Goal: Information Seeking & Learning: Find specific fact

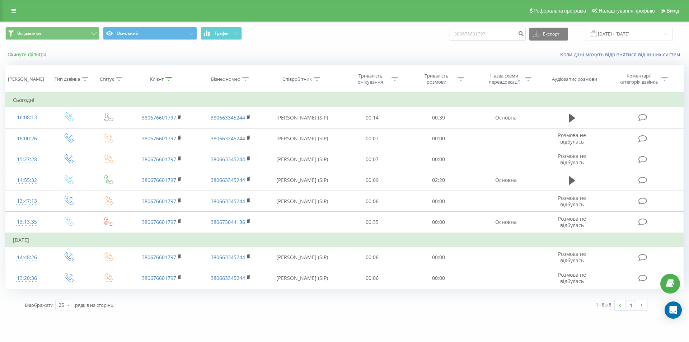
click at [36, 53] on button "Скинути фільтри" at bounding box center [27, 54] width 44 height 6
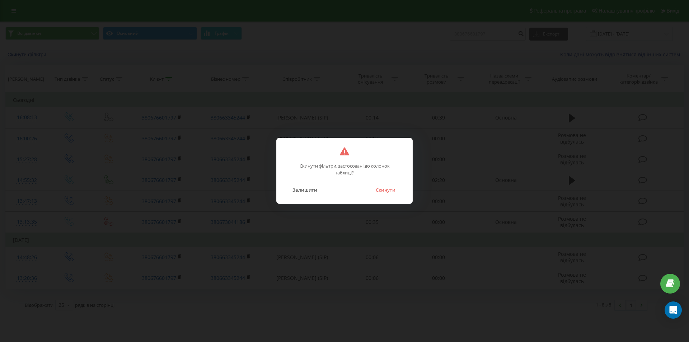
click at [384, 190] on button "Скинути" at bounding box center [385, 189] width 27 height 9
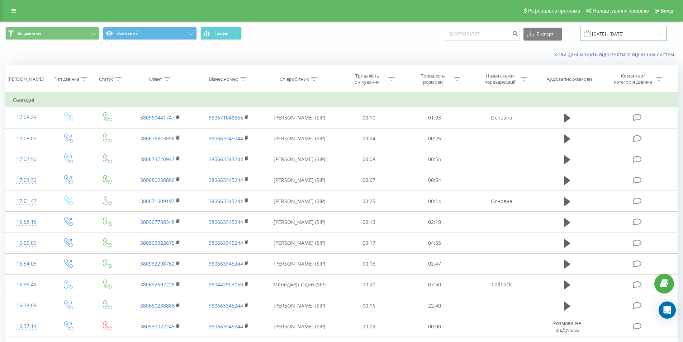
click at [621, 36] on input "20.05.2025 - 20.08.2025" at bounding box center [623, 34] width 87 height 14
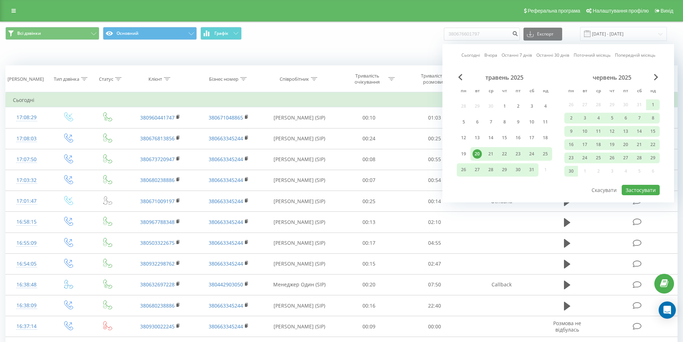
click at [470, 55] on link "Сьогодні" at bounding box center [471, 55] width 19 height 7
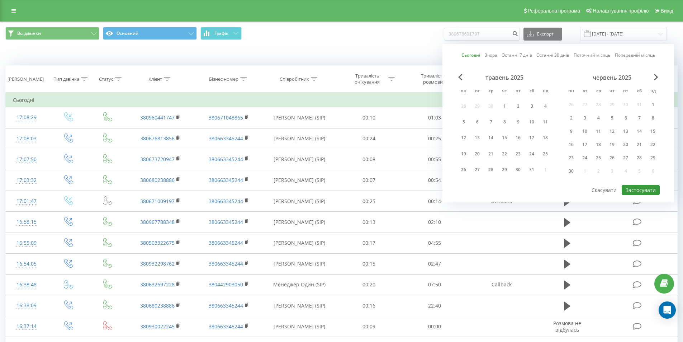
click at [634, 187] on button "Застосувати" at bounding box center [641, 190] width 38 height 10
type input "20.08.2025 - 20.08.2025"
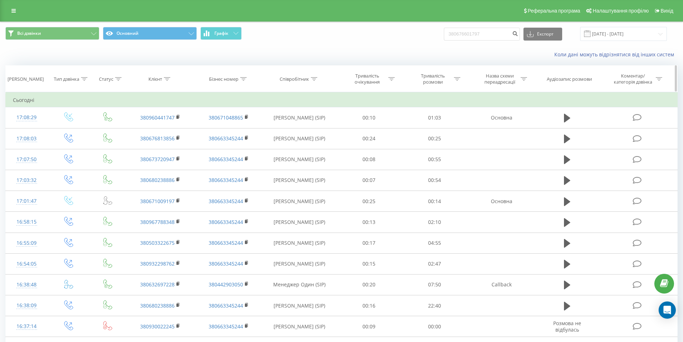
click at [316, 79] on icon at bounding box center [314, 79] width 6 height 4
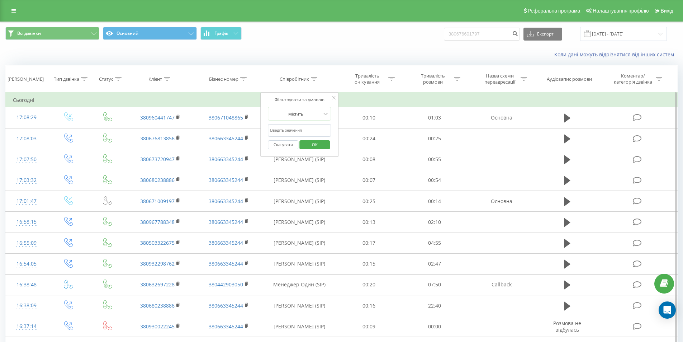
click at [309, 130] on input "text" at bounding box center [299, 130] width 63 height 13
type input "Березовський"
click at [315, 145] on span "OK" at bounding box center [315, 144] width 20 height 11
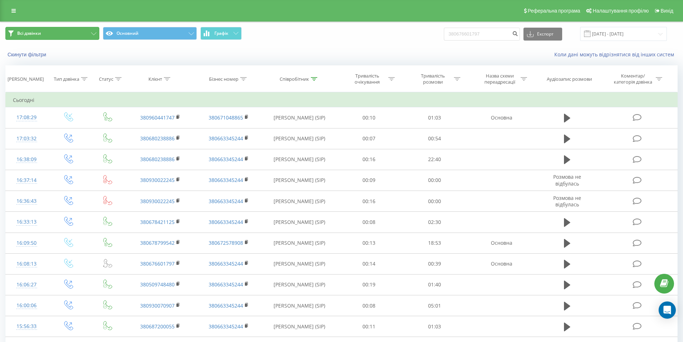
click at [91, 36] on button "Всі дзвінки" at bounding box center [52, 33] width 94 height 13
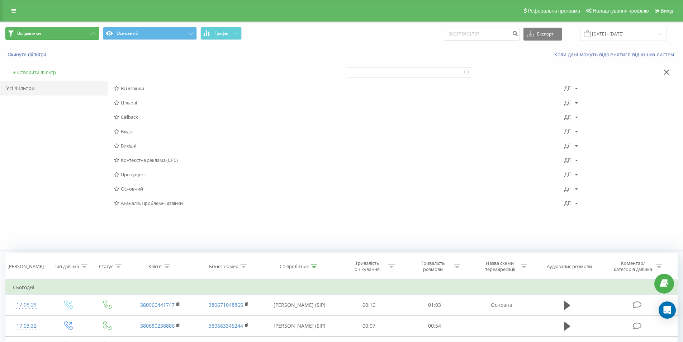
click at [93, 34] on icon at bounding box center [93, 33] width 5 height 3
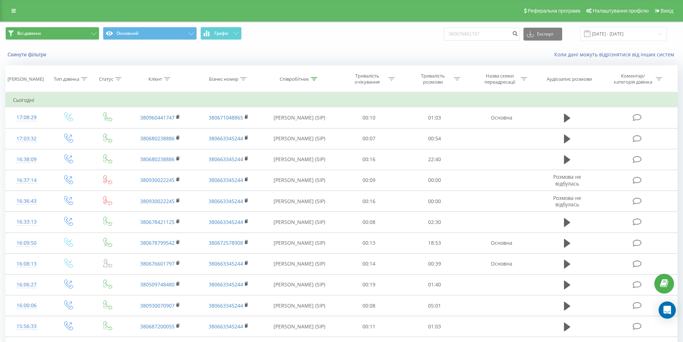
click at [220, 40] on span "Всі дзвінки Основний Графік" at bounding box center [170, 34] width 331 height 14
click at [225, 35] on span "Графік" at bounding box center [222, 33] width 14 height 5
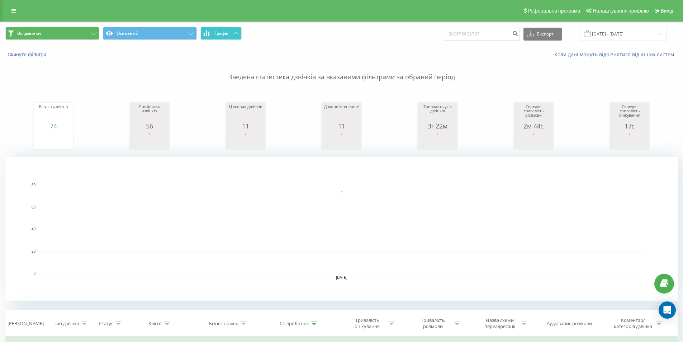
click at [223, 33] on span "Графік" at bounding box center [222, 33] width 14 height 5
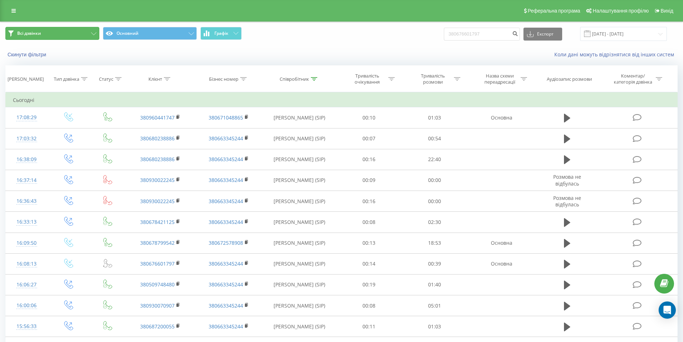
click at [71, 32] on button "Всі дзвінки" at bounding box center [52, 33] width 94 height 13
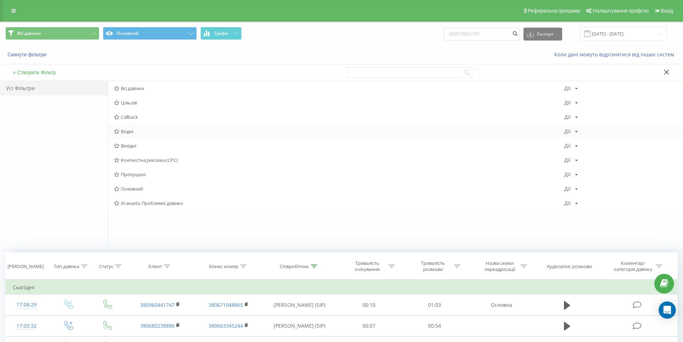
click at [143, 130] on span "Вхідні" at bounding box center [339, 131] width 451 height 5
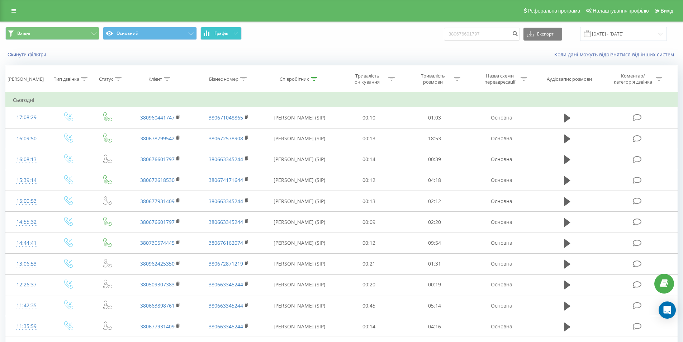
click at [221, 37] on button "Графік" at bounding box center [221, 33] width 41 height 13
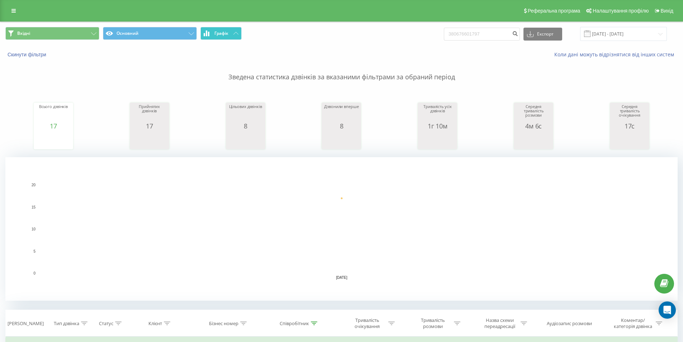
click at [221, 35] on span "Графік" at bounding box center [222, 33] width 14 height 5
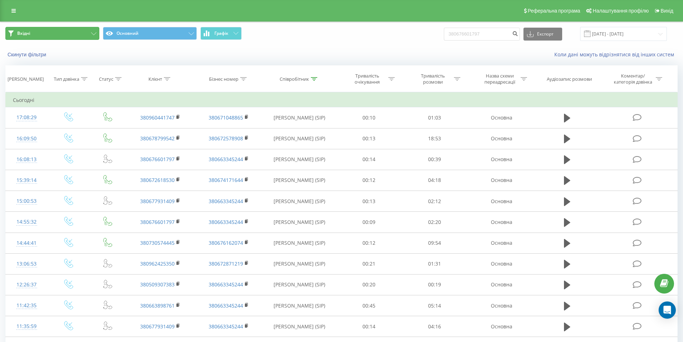
click at [67, 30] on button "Вхідні" at bounding box center [52, 33] width 94 height 13
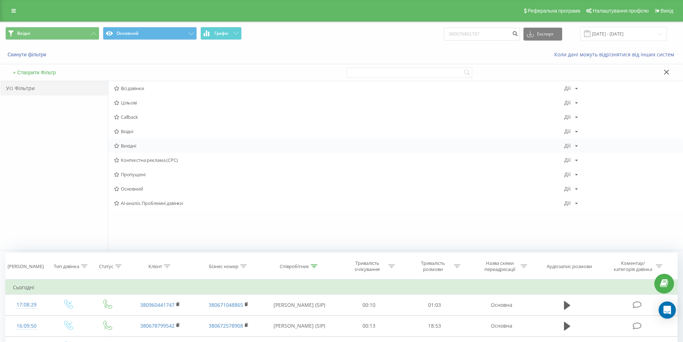
click at [147, 146] on span "Вихідні" at bounding box center [339, 145] width 451 height 5
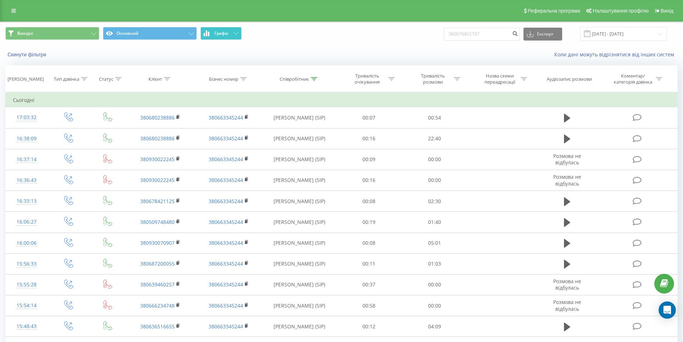
click at [225, 34] on span "Графік" at bounding box center [222, 33] width 14 height 5
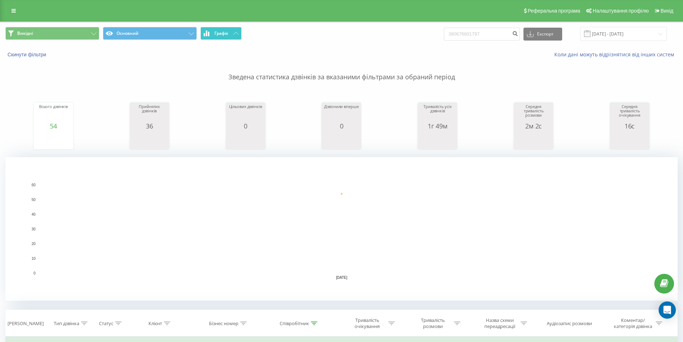
click at [227, 35] on span "Графік" at bounding box center [222, 33] width 14 height 5
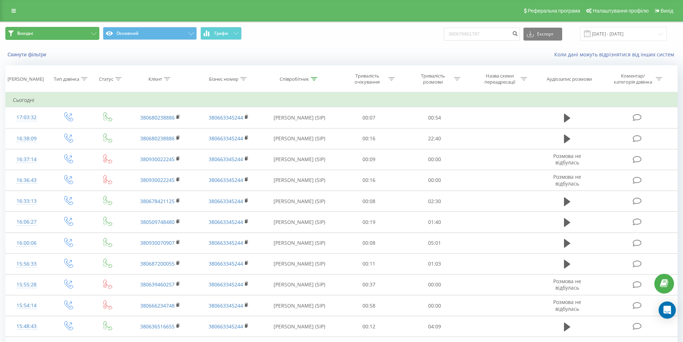
click at [74, 35] on button "Вихідні" at bounding box center [52, 33] width 94 height 13
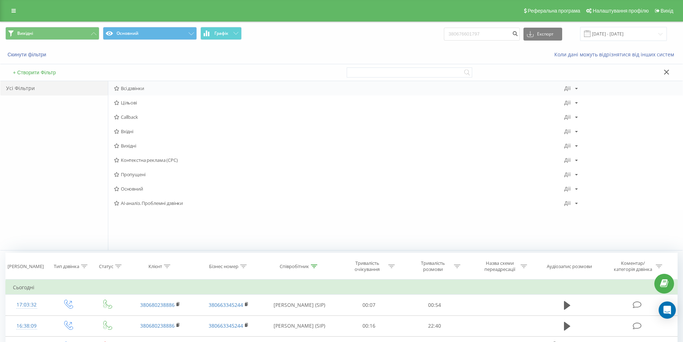
click at [166, 86] on span "Всі дзвінки" at bounding box center [339, 88] width 451 height 5
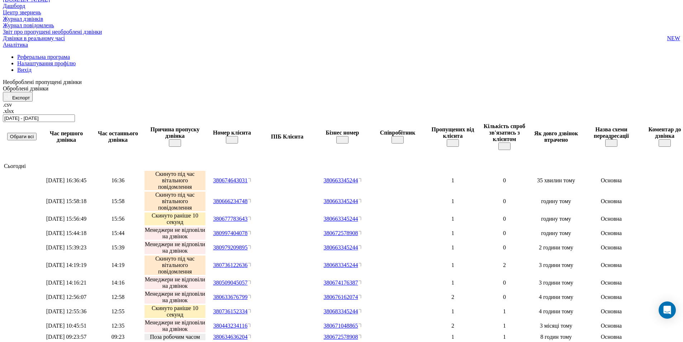
scroll to position [72, 0]
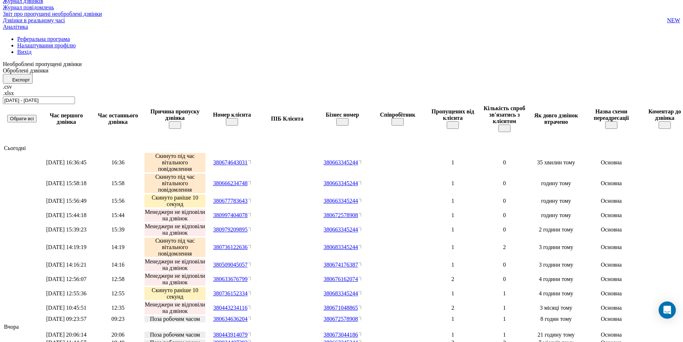
click at [248, 277] on icon at bounding box center [249, 279] width 3 height 4
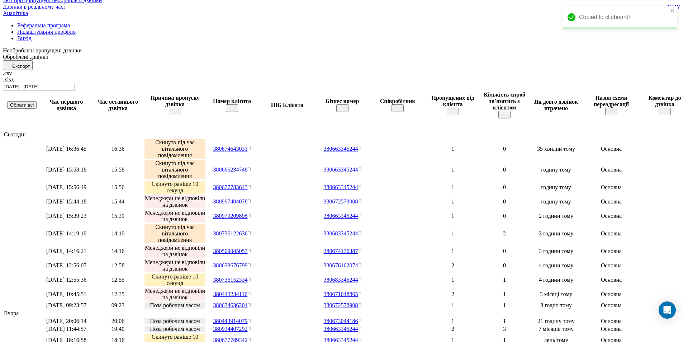
scroll to position [108, 0]
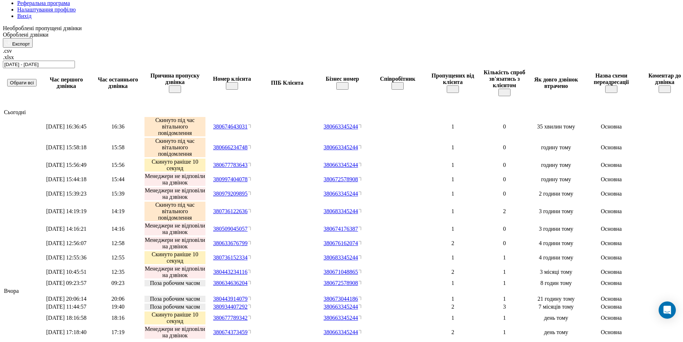
click at [248, 226] on icon at bounding box center [249, 228] width 3 height 4
click at [369, 69] on th "Співробітник" at bounding box center [398, 83] width 58 height 28
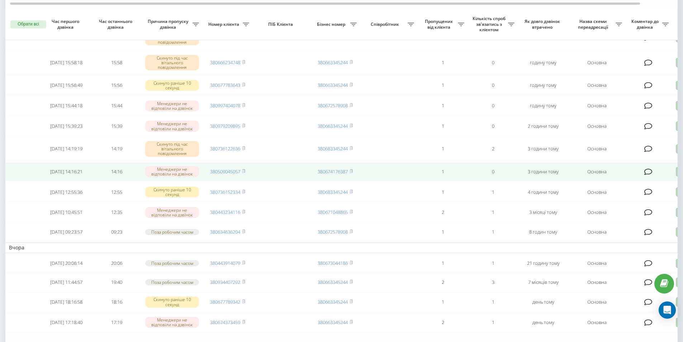
scroll to position [36, 0]
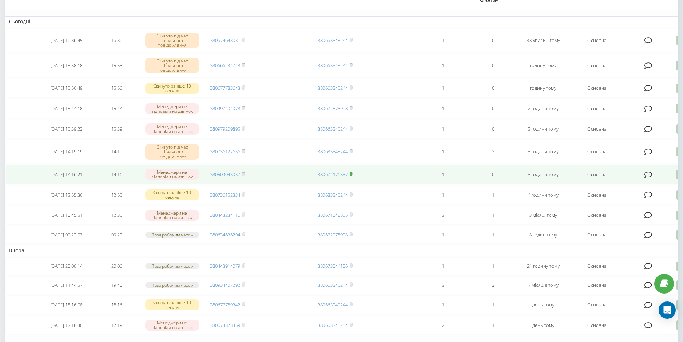
scroll to position [72, 0]
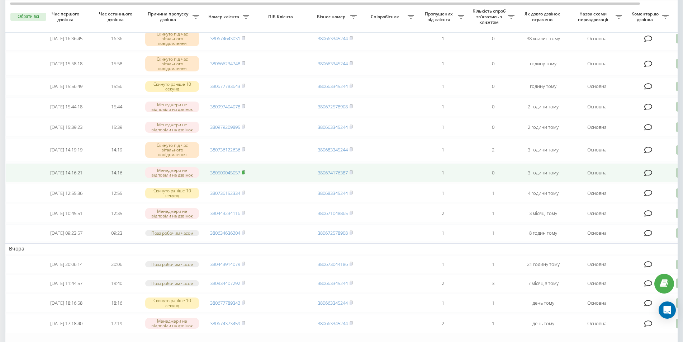
click at [244, 174] on rect at bounding box center [243, 172] width 2 height 3
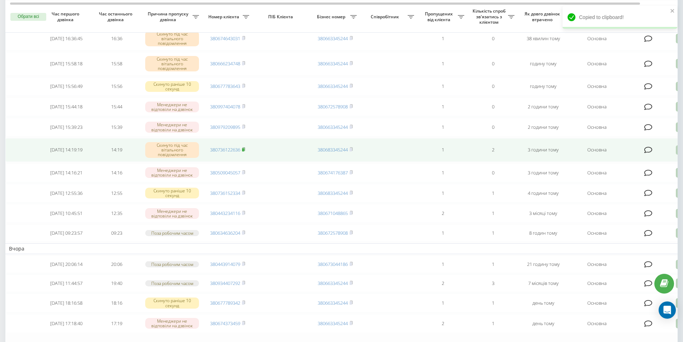
click at [245, 151] on icon at bounding box center [244, 148] width 3 height 3
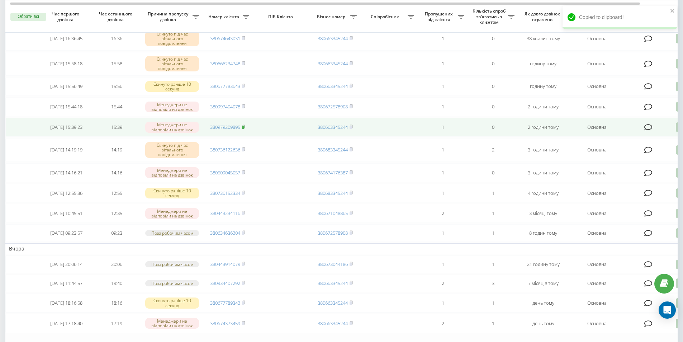
click at [245, 130] on span at bounding box center [243, 127] width 3 height 6
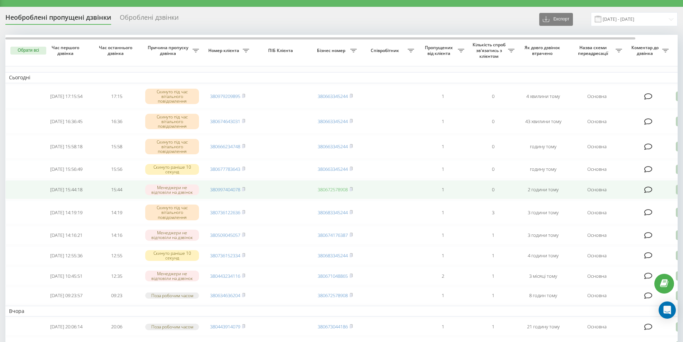
scroll to position [36, 0]
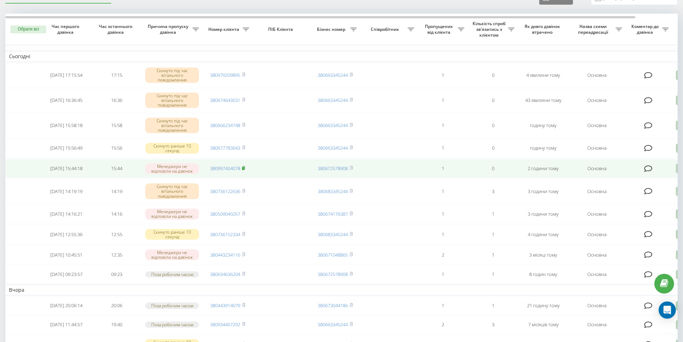
click at [244, 170] on rect at bounding box center [243, 168] width 2 height 3
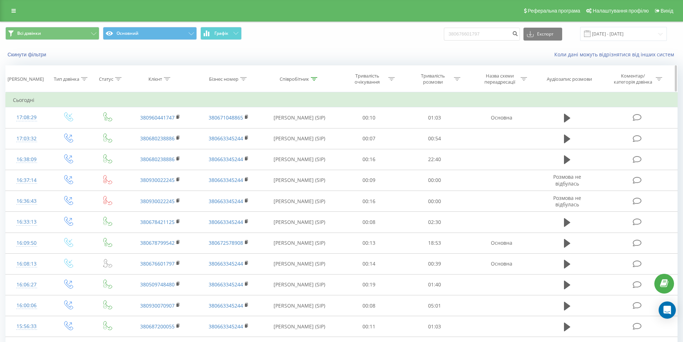
click at [316, 79] on icon at bounding box center [314, 79] width 6 height 4
click at [37, 52] on button "Скинути фільтри" at bounding box center [27, 54] width 44 height 6
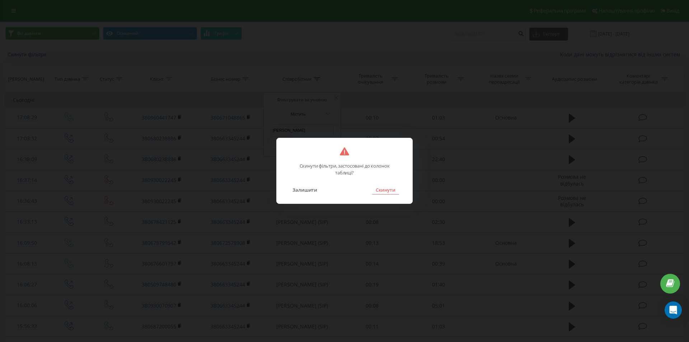
click at [377, 188] on button "Скинути" at bounding box center [385, 189] width 27 height 9
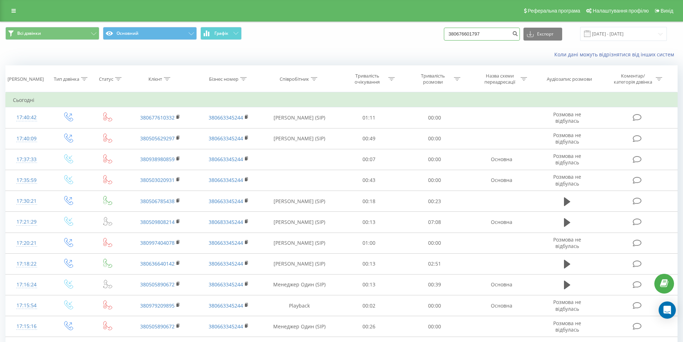
click at [498, 34] on input "380676601797" at bounding box center [482, 34] width 76 height 13
paste input "970429574"
click at [499, 33] on input "380970429574" at bounding box center [482, 34] width 76 height 13
type input "380970429574"
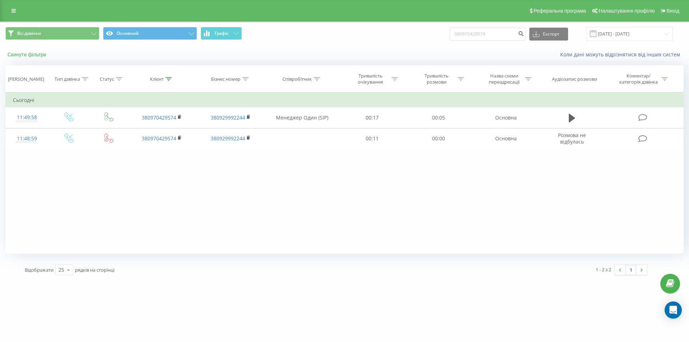
click at [35, 52] on button "Скинути фільтри" at bounding box center [27, 54] width 44 height 6
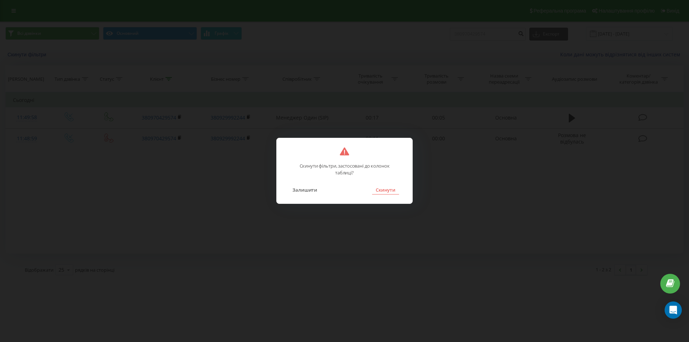
click at [396, 192] on button "Скинути" at bounding box center [385, 189] width 27 height 9
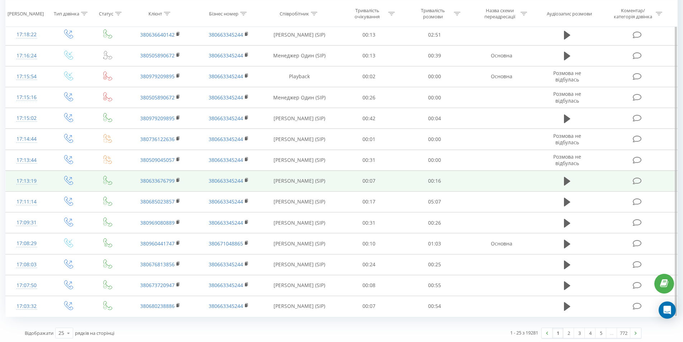
scroll to position [314, 0]
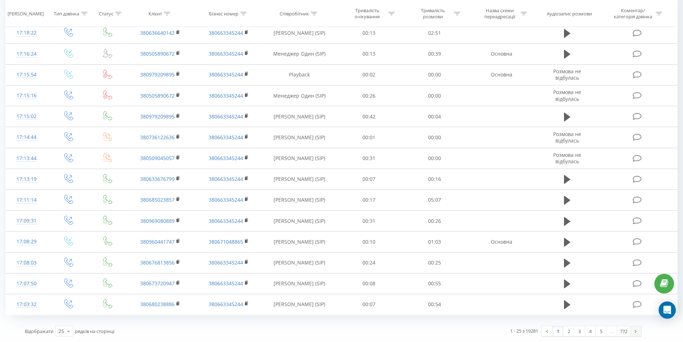
click at [636, 333] on img at bounding box center [636, 331] width 2 height 3
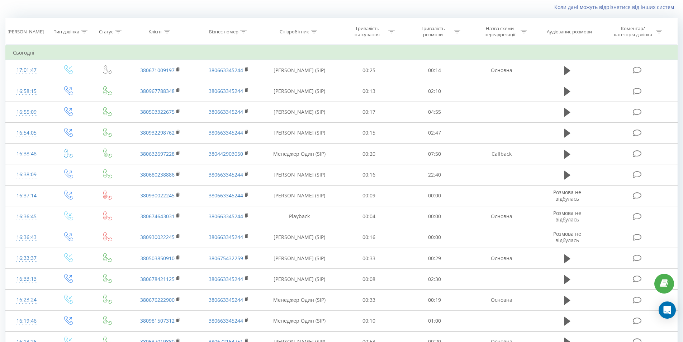
scroll to position [314, 0]
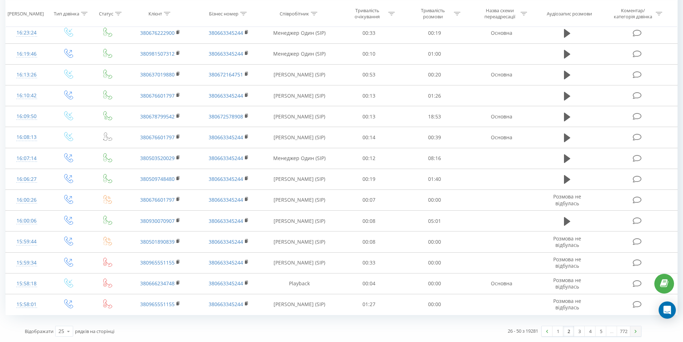
click at [636, 333] on link at bounding box center [636, 331] width 11 height 10
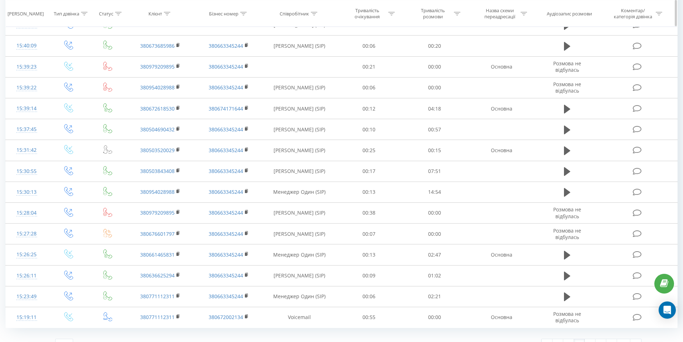
scroll to position [314, 0]
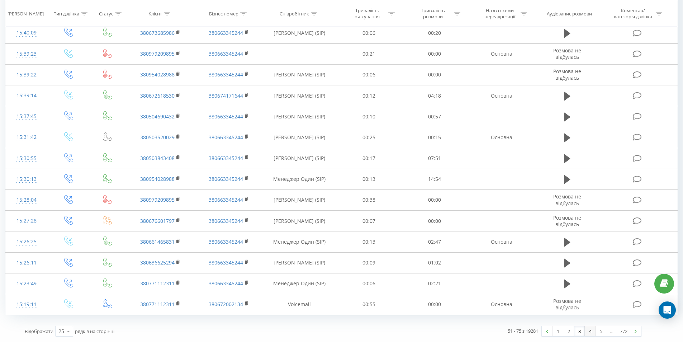
click at [587, 332] on link "4" at bounding box center [590, 331] width 11 height 10
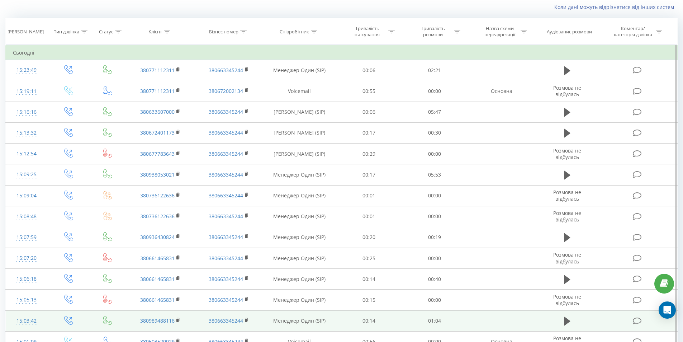
scroll to position [314, 0]
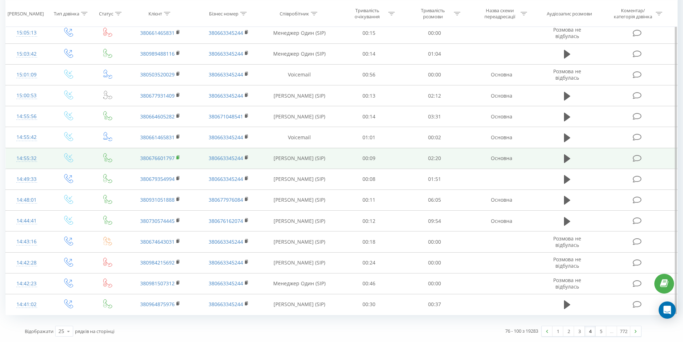
click at [178, 157] on rect at bounding box center [178, 157] width 2 height 3
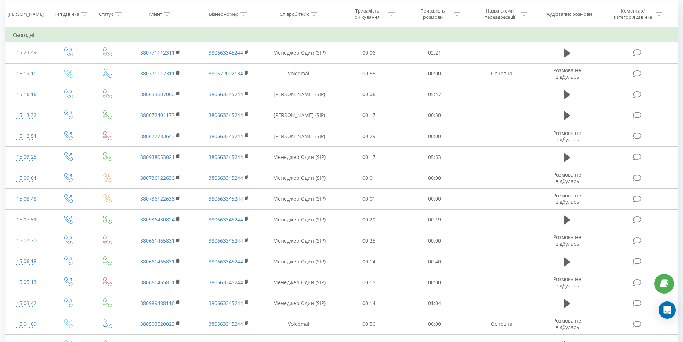
scroll to position [0, 0]
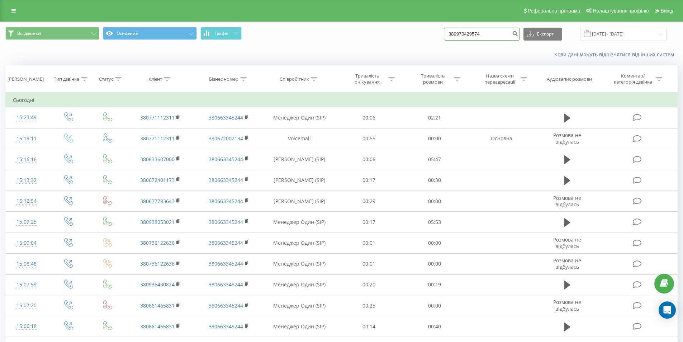
click at [466, 36] on input "380970429574" at bounding box center [482, 34] width 76 height 13
paste input "674610398"
type input "380674610398"
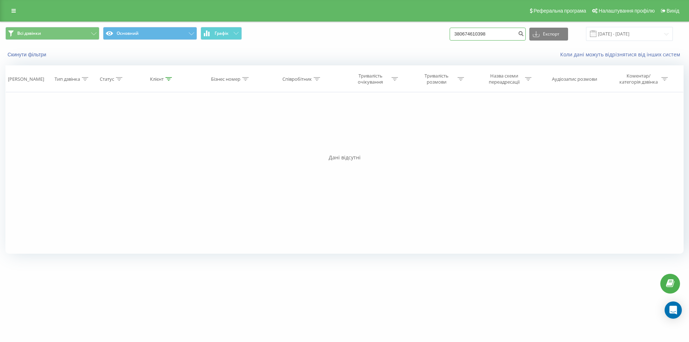
click at [492, 29] on input "380674610398" at bounding box center [488, 34] width 76 height 13
paste input "43031"
type input "380674643031"
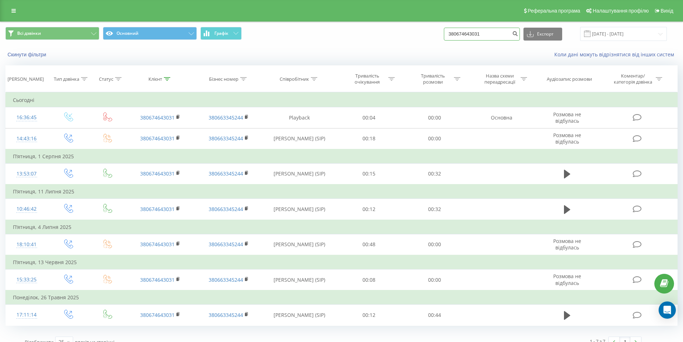
click at [476, 35] on input "380674643031" at bounding box center [482, 34] width 76 height 13
paste input "5030209"
type input "380503020931"
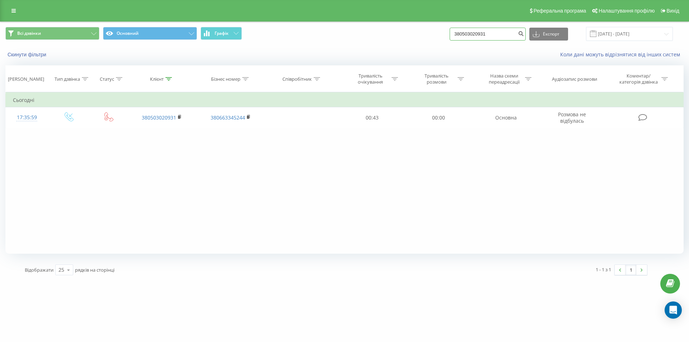
click at [481, 37] on input "380503020931" at bounding box center [488, 34] width 76 height 13
paste input "976884366"
type input "380976884366"
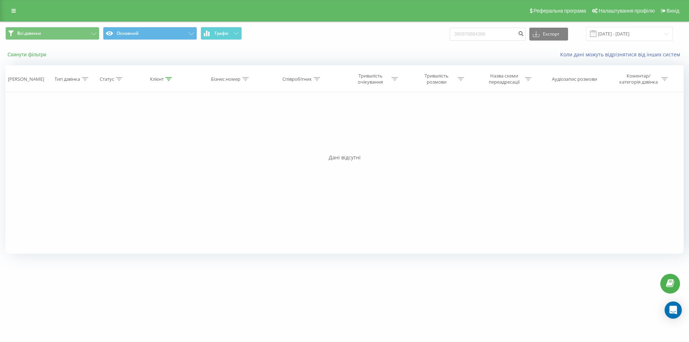
click at [41, 53] on button "Скинути фільтри" at bounding box center [27, 54] width 44 height 6
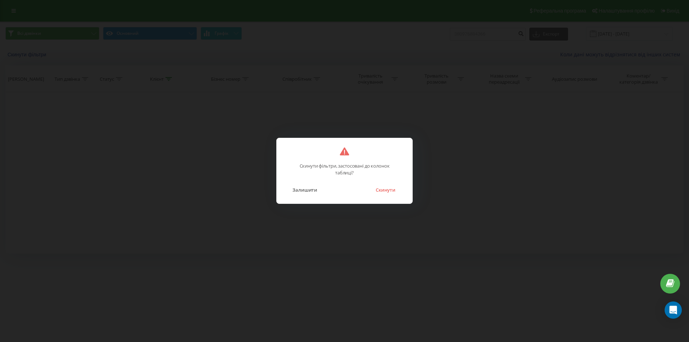
click at [389, 183] on div "Залишити Скинути" at bounding box center [344, 185] width 121 height 18
click at [390, 187] on button "Скинути" at bounding box center [385, 189] width 27 height 9
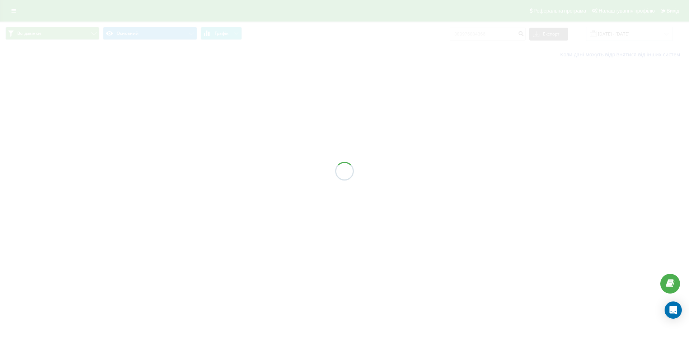
drag, startPoint x: 390, startPoint y: 187, endPoint x: 216, endPoint y: 50, distance: 221.9
click at [264, 99] on div at bounding box center [344, 171] width 689 height 342
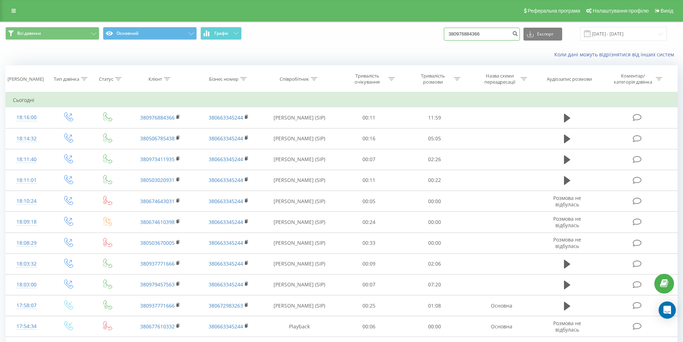
click at [483, 32] on input "380976884366" at bounding box center [482, 34] width 76 height 13
paste input "671817901"
type input "380671817901"
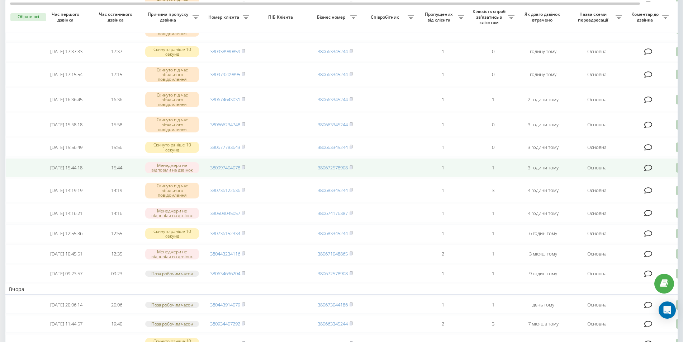
scroll to position [108, 0]
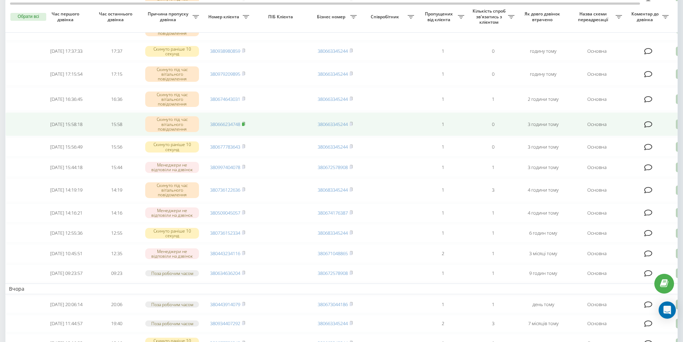
click at [244, 124] on icon at bounding box center [243, 124] width 3 height 4
click at [245, 124] on icon at bounding box center [243, 124] width 3 height 4
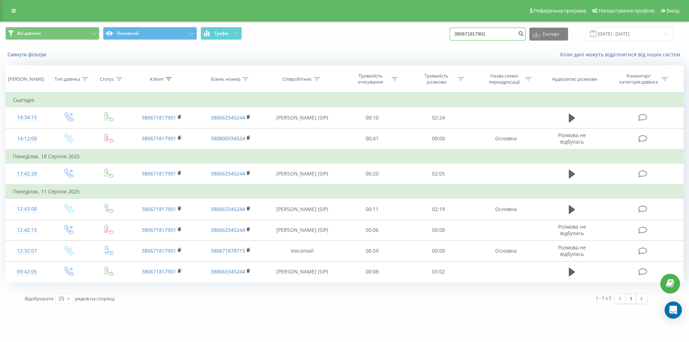
click at [500, 37] on input "380671817901" at bounding box center [488, 34] width 76 height 13
paste input "936430824"
type input "380936430824"
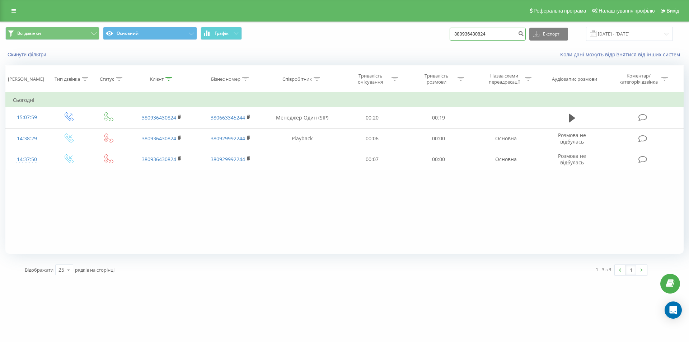
click at [494, 39] on input "380936430824" at bounding box center [488, 34] width 76 height 13
paste input "503520029"
type input "380503520029"
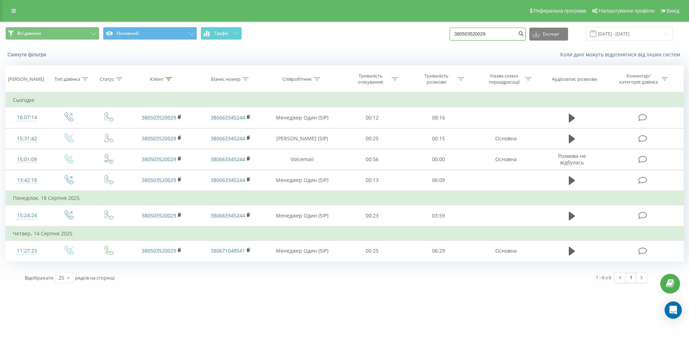
click at [510, 34] on input "380503520029" at bounding box center [488, 34] width 76 height 13
paste input "677783643"
type input "380677783643"
click at [415, 29] on div "Всі дзвінки Основний Графік 380677783643 Експорт .csv .xls .xlsx 20.05.2025 - 2…" at bounding box center [344, 34] width 678 height 14
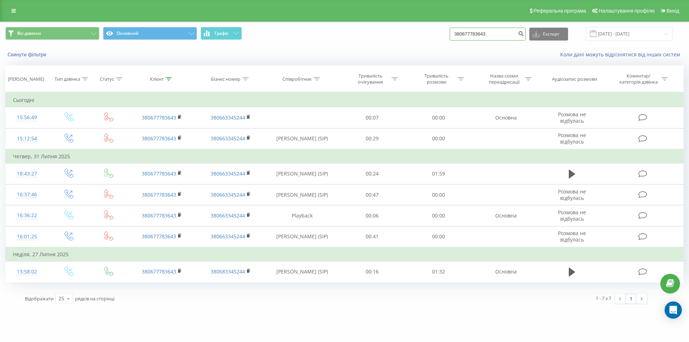
click at [493, 35] on input "380677783643" at bounding box center [488, 34] width 76 height 13
paste input "610332"
type input "380677610332"
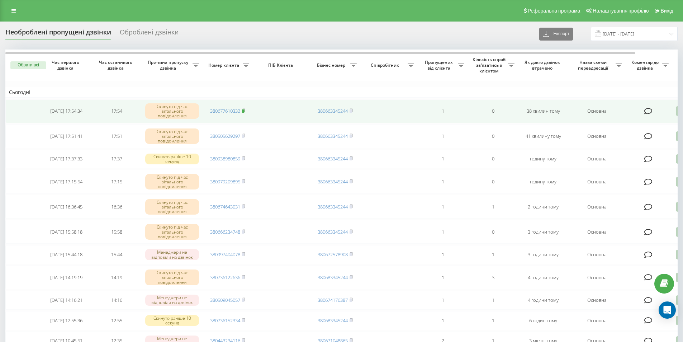
click at [245, 111] on icon at bounding box center [244, 110] width 3 height 3
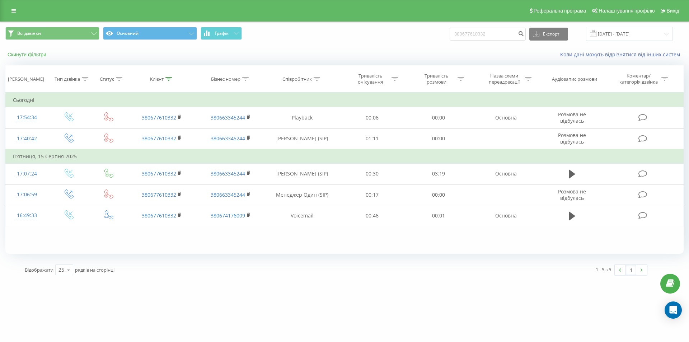
click at [32, 52] on button "Скинути фільтри" at bounding box center [27, 54] width 44 height 6
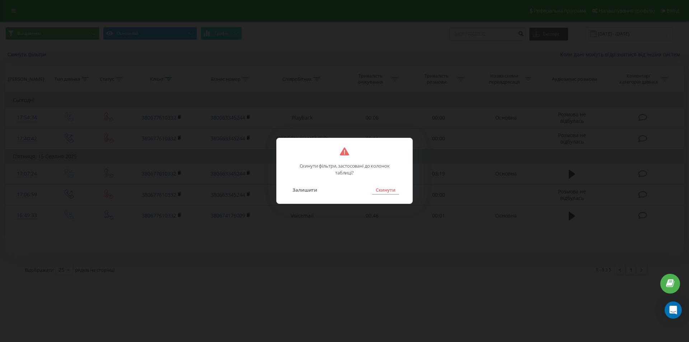
click at [386, 191] on button "Скинути" at bounding box center [385, 189] width 27 height 9
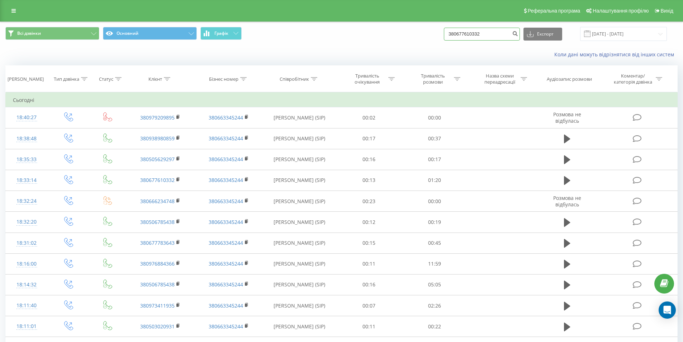
click at [487, 33] on input "380677610332" at bounding box center [482, 34] width 76 height 13
paste input "967746139"
type input "380967746139"
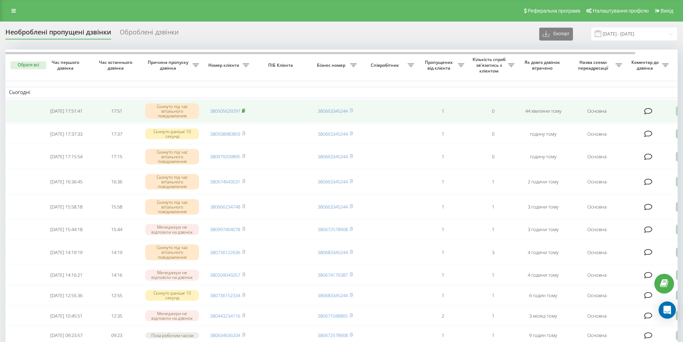
click at [245, 110] on icon at bounding box center [244, 110] width 3 height 3
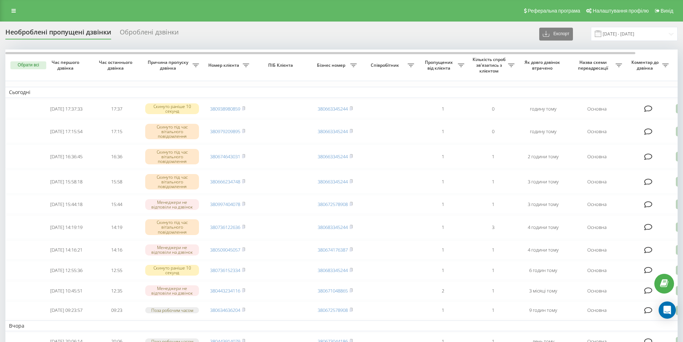
click at [379, 30] on div "Необроблені пропущені дзвінки Оброблені дзвінки Експорт .csv .xlsx 19.08.2025 -…" at bounding box center [341, 34] width 673 height 14
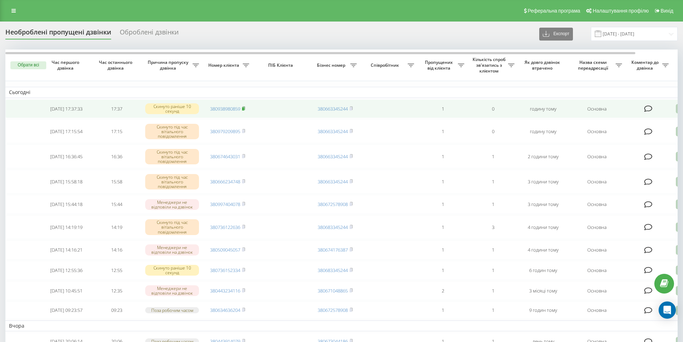
click at [244, 108] on rect at bounding box center [243, 108] width 2 height 3
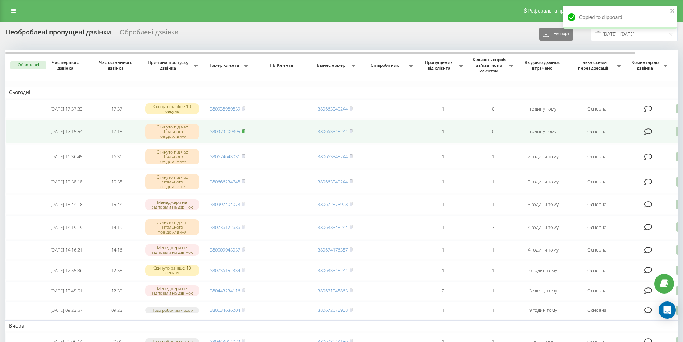
click at [244, 131] on rect at bounding box center [243, 131] width 2 height 3
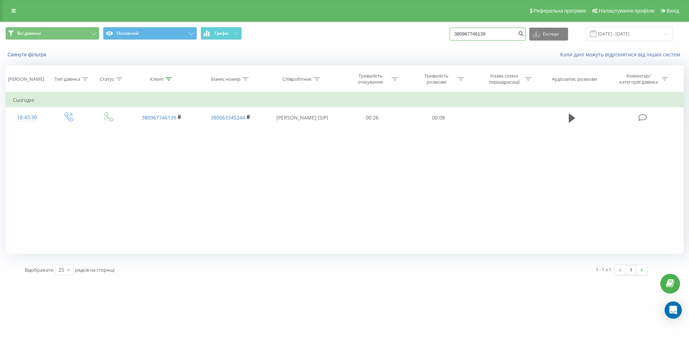
click at [494, 35] on input "380967746139" at bounding box center [488, 34] width 76 height 13
paste input "503843408"
type input "380503843408"
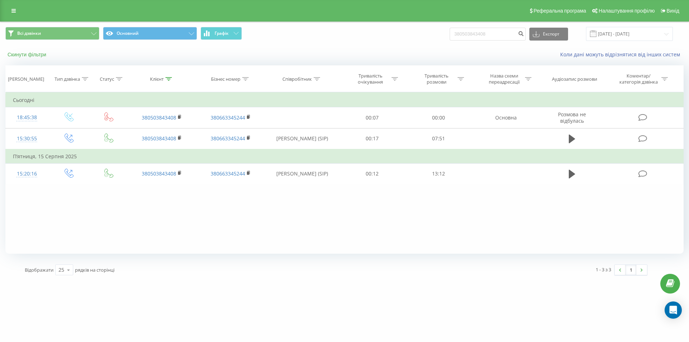
click at [47, 53] on button "Скинути фільтри" at bounding box center [27, 54] width 44 height 6
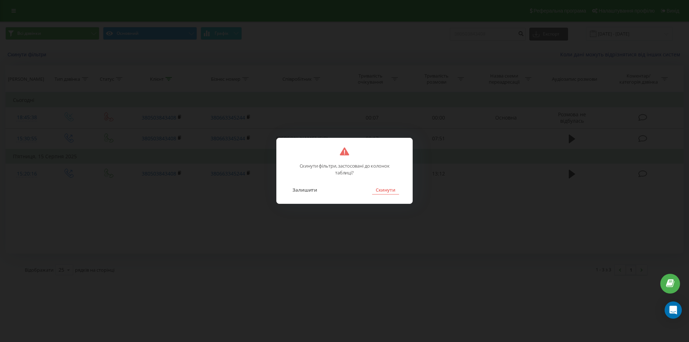
click at [391, 192] on button "Скинути" at bounding box center [385, 189] width 27 height 9
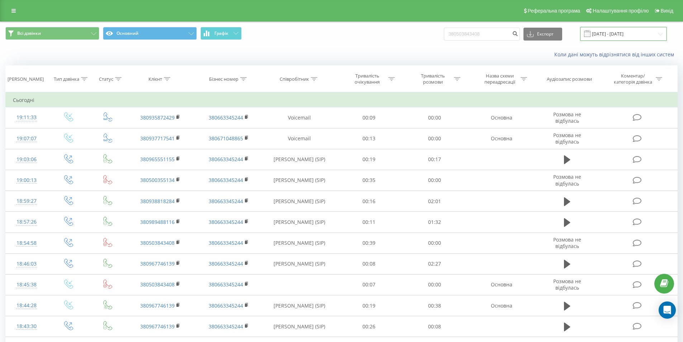
click at [611, 36] on input "20.05.2025 - 20.08.2025" at bounding box center [623, 34] width 87 height 14
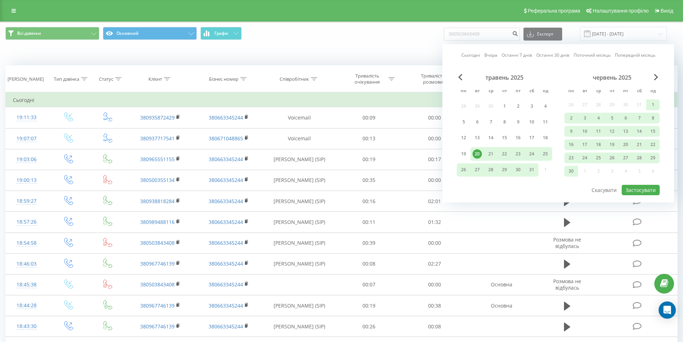
drag, startPoint x: 468, startPoint y: 56, endPoint x: 487, endPoint y: 77, distance: 28.2
click at [469, 56] on link "Сьогодні" at bounding box center [471, 55] width 19 height 7
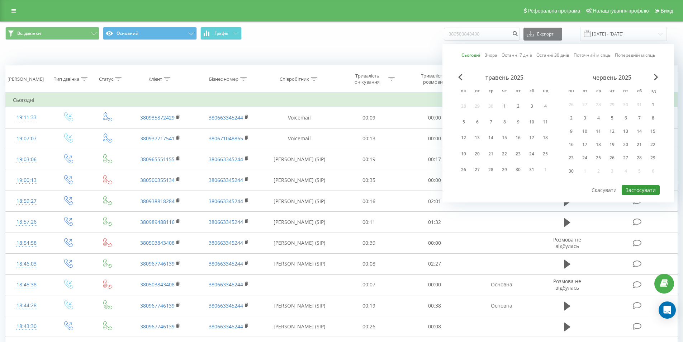
click at [639, 187] on button "Застосувати" at bounding box center [641, 190] width 38 height 10
type input "20.08.2025 - 20.08.2025"
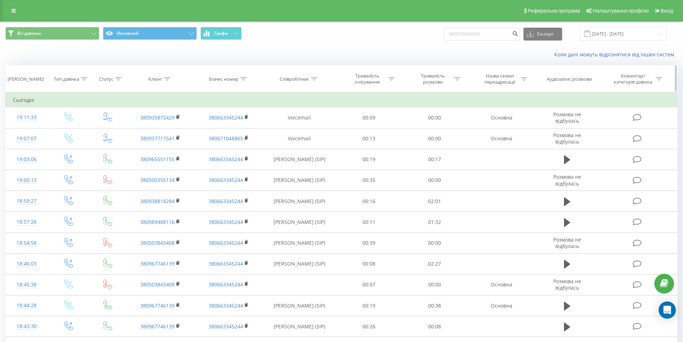
click at [313, 78] on icon at bounding box center [314, 79] width 6 height 4
click at [295, 131] on input "text" at bounding box center [299, 130] width 63 height 13
type input "Березовський"
click at [315, 143] on span "OK" at bounding box center [315, 144] width 20 height 11
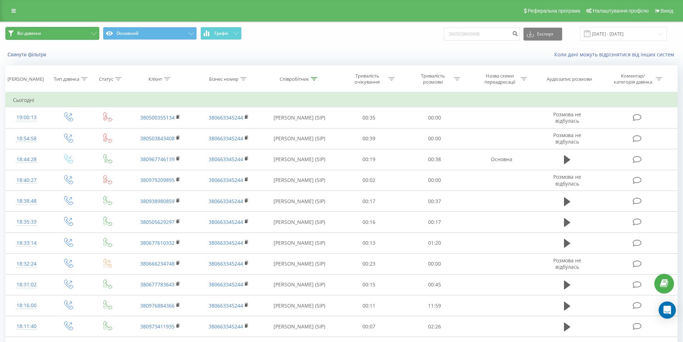
click at [86, 33] on button "Всі дзвінки" at bounding box center [52, 33] width 94 height 13
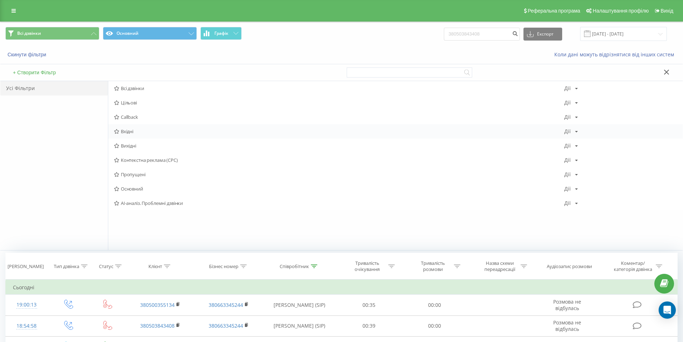
click at [144, 130] on span "Вхідні" at bounding box center [339, 131] width 451 height 5
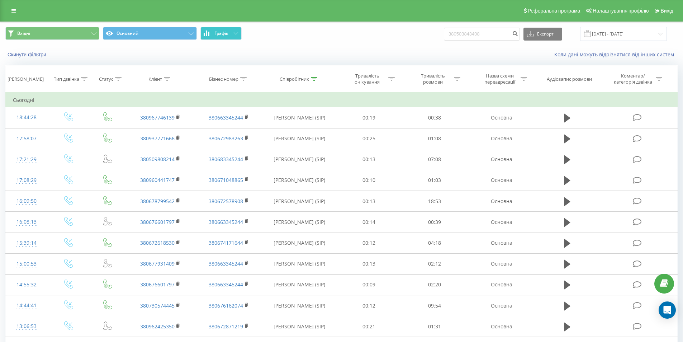
click at [230, 36] on button "Графік" at bounding box center [221, 33] width 41 height 13
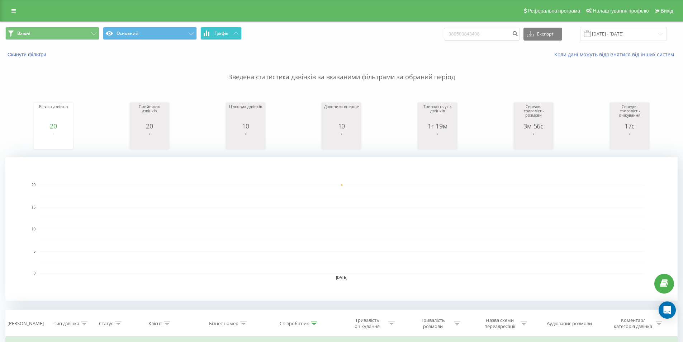
click at [230, 39] on button "Графік" at bounding box center [221, 33] width 41 height 13
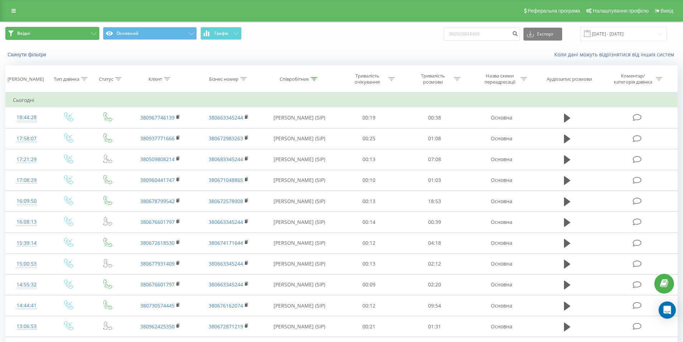
click at [91, 36] on button "Вхідні" at bounding box center [52, 33] width 94 height 13
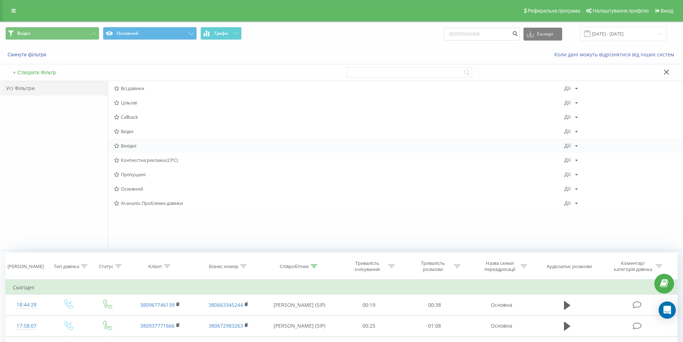
click at [146, 147] on span "Вихідні" at bounding box center [339, 145] width 451 height 5
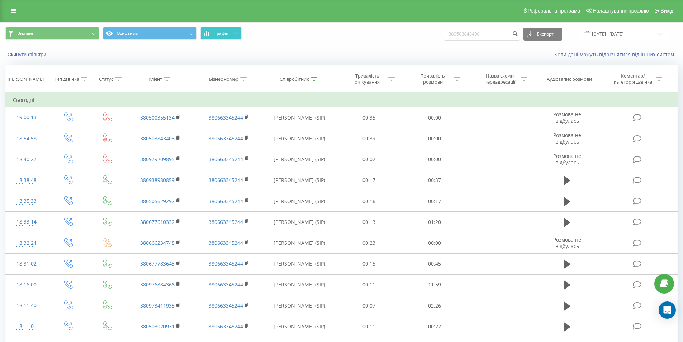
click at [230, 34] on button "Графік" at bounding box center [221, 33] width 41 height 13
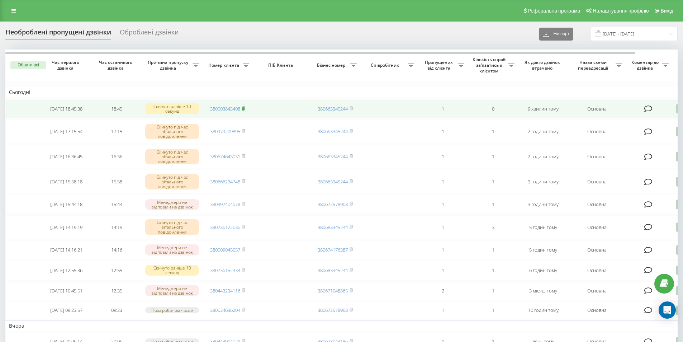
click at [245, 108] on icon at bounding box center [244, 107] width 3 height 3
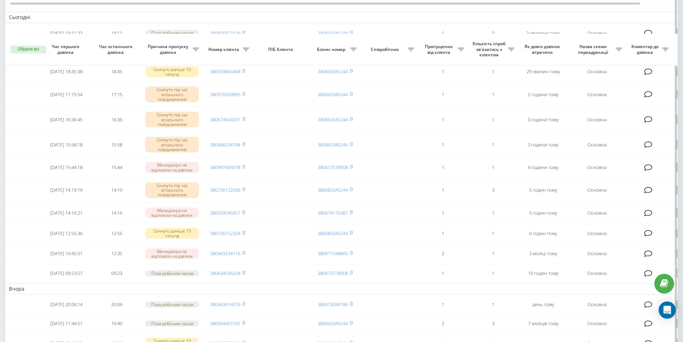
scroll to position [72, 0]
